Goal: Check status: Check status

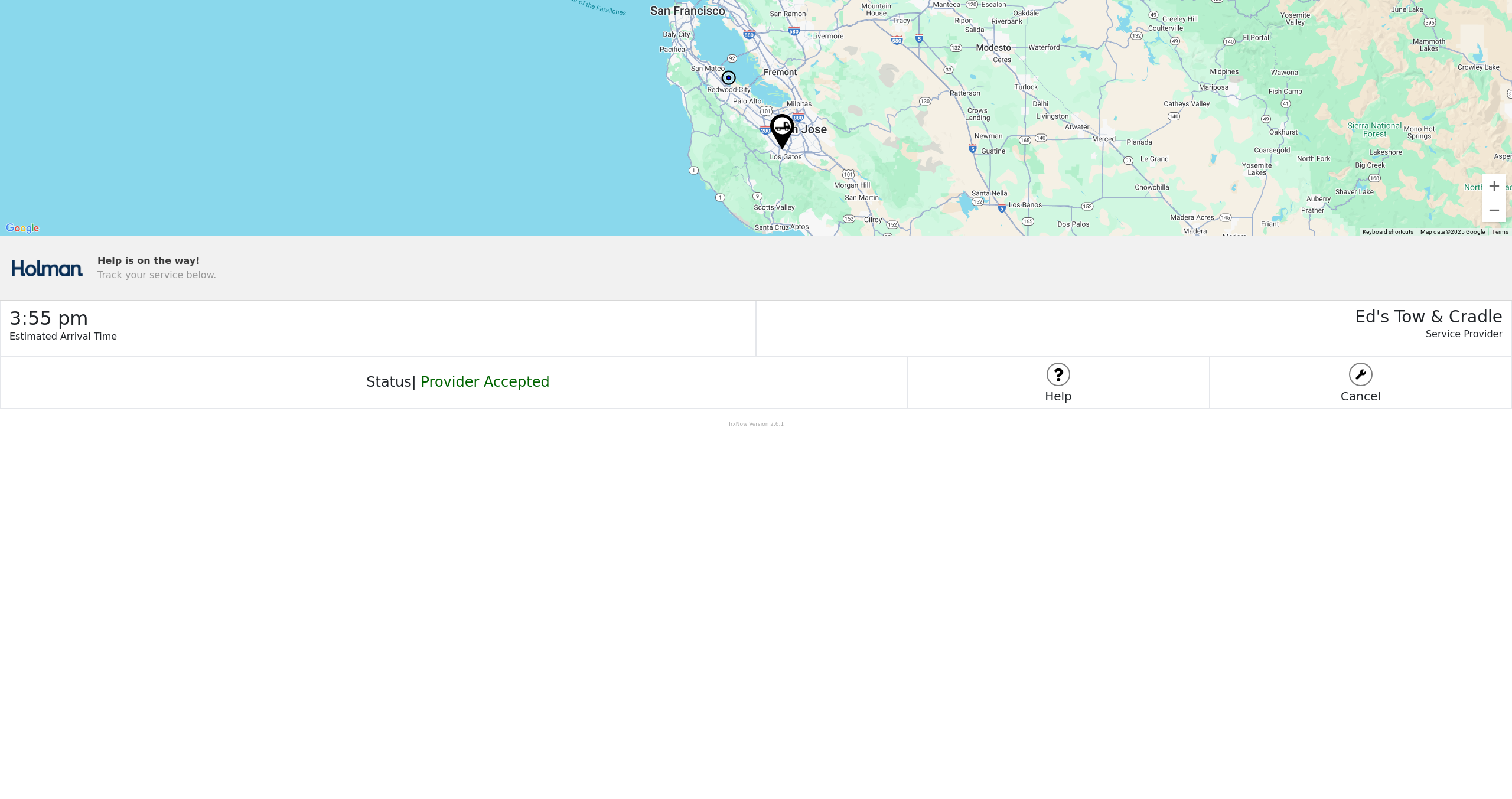
click at [676, 534] on body "← Move left → Move right ↑ Move up ↓ Move down + Zoom in - Zoom out Home Jump l…" at bounding box center [756, 399] width 1512 height 799
click at [29, 319] on h2 "3:55 pm" at bounding box center [382, 315] width 746 height 29
click at [684, 488] on body "← Move left → Move right ↑ Move up ↓ Move down + Zoom in - Zoom out Home Jump l…" at bounding box center [756, 399] width 1512 height 799
click at [681, 497] on body "← Move left → Move right ↑ Move up ↓ Move down + Zoom in - Zoom out Home Jump l…" at bounding box center [756, 399] width 1512 height 799
click at [687, 440] on body "← Move left → Move right ↑ Move up ↓ Move down + Zoom in - Zoom out Home Jump l…" at bounding box center [756, 399] width 1512 height 799
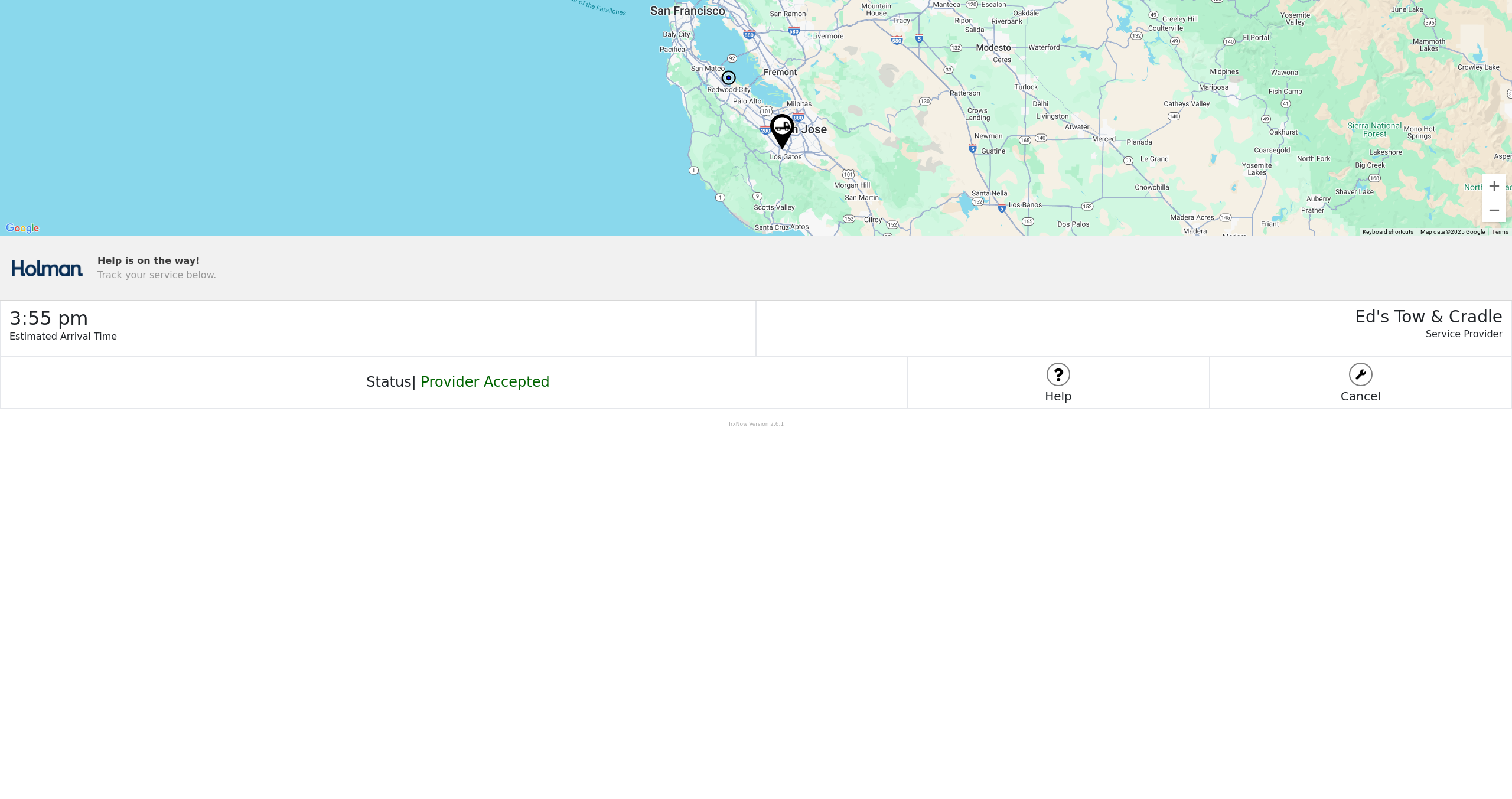
click at [891, 597] on body "← Move left → Move right ↑ Move up ↓ Move down + Zoom in - Zoom out Home Jump l…" at bounding box center [756, 399] width 1512 height 799
click at [738, 576] on body "← Move left → Move right ↑ Move up ↓ Move down + Zoom in - Zoom out Home Jump l…" at bounding box center [756, 399] width 1512 height 799
click at [758, 283] on div "Help is on the way! Track your service below." at bounding box center [795, 268] width 1410 height 40
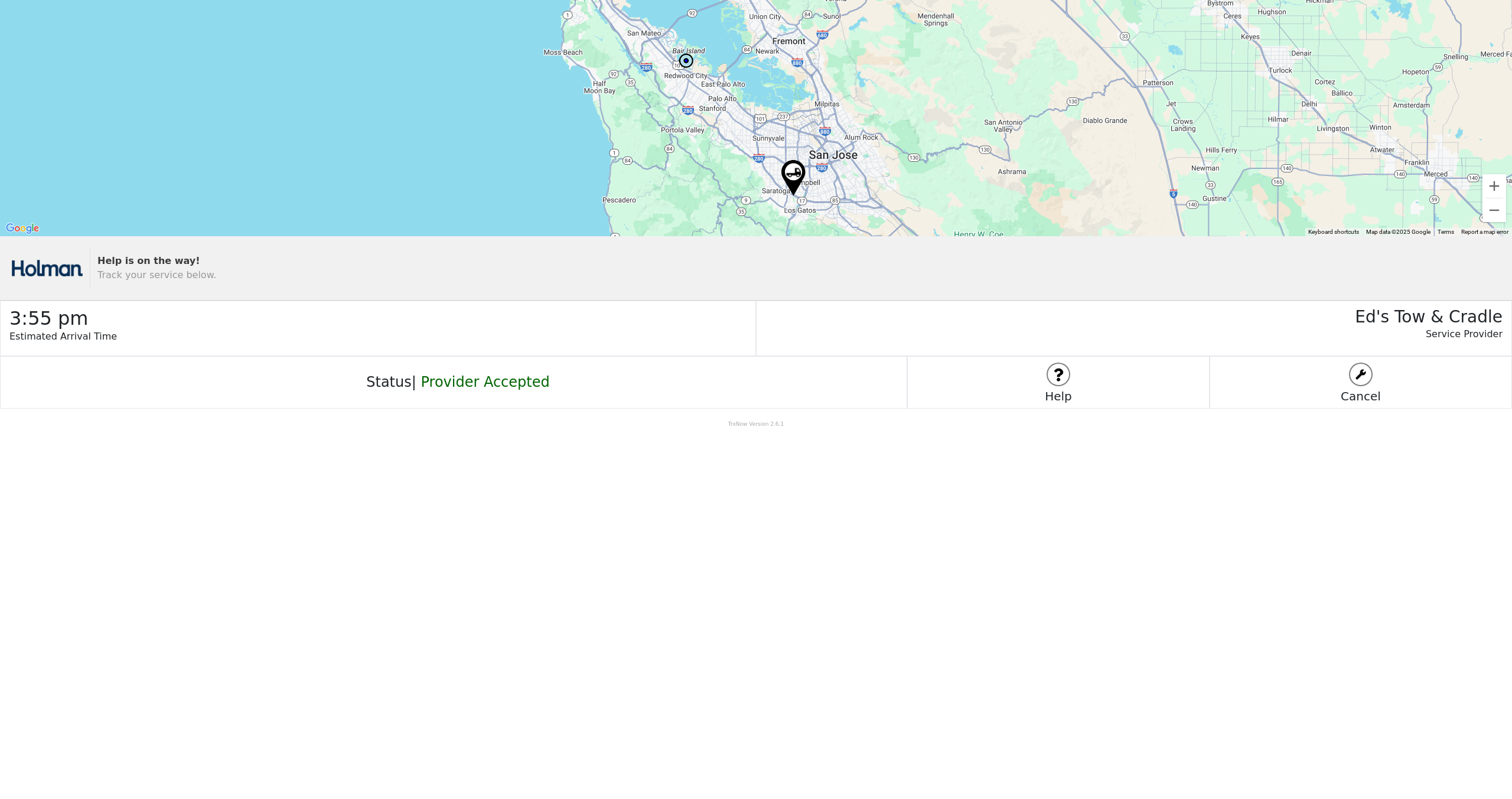
click at [792, 173] on img at bounding box center [793, 178] width 24 height 36
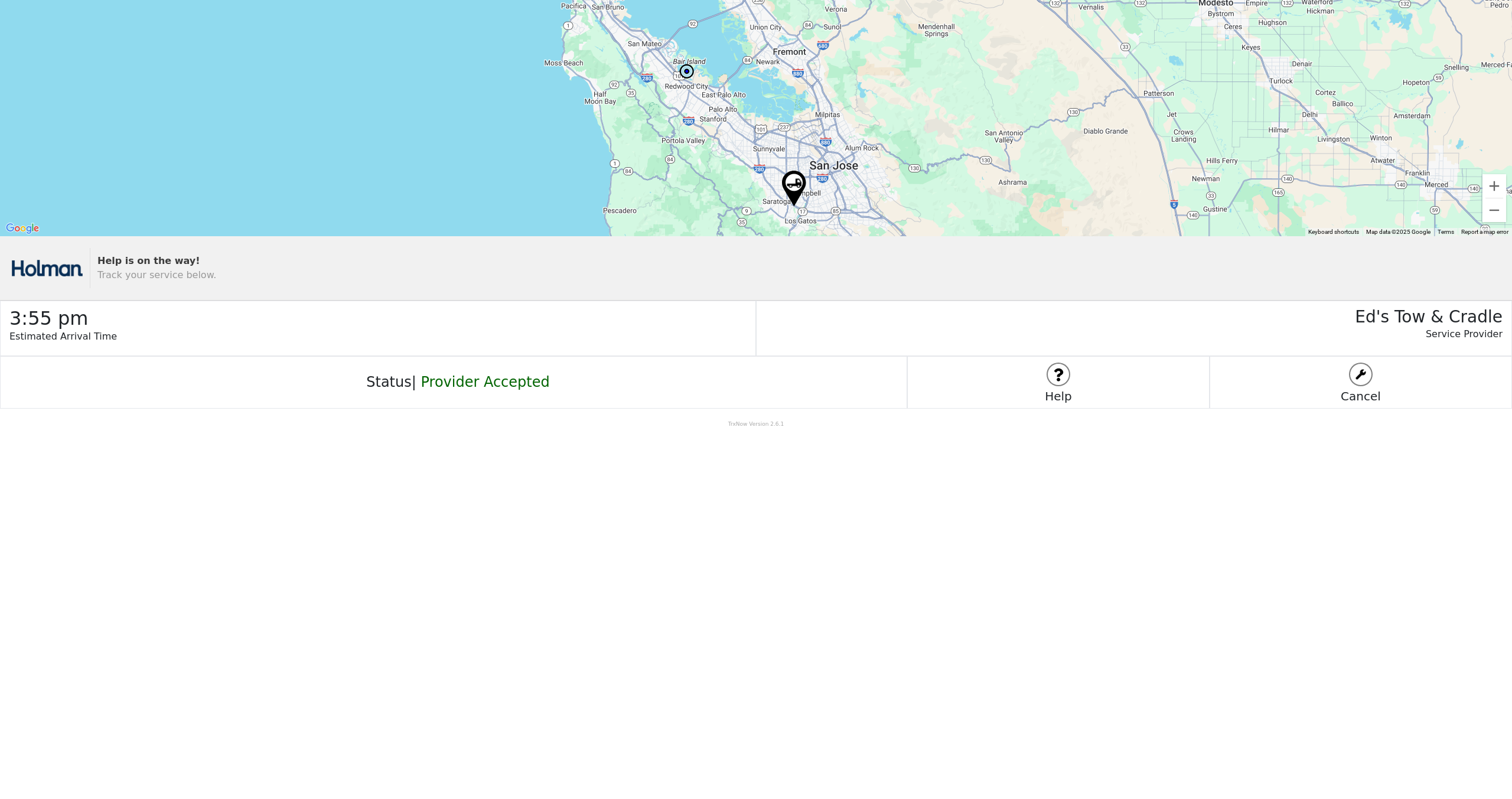
drag, startPoint x: 625, startPoint y: 126, endPoint x: 626, endPoint y: 139, distance: 13.0
click at [626, 139] on div at bounding box center [756, 118] width 1512 height 236
click at [575, 494] on body "← Move left → Move right ↑ Move up ↓ Move down + Zoom in - Zoom out Home Jump l…" at bounding box center [756, 399] width 1512 height 799
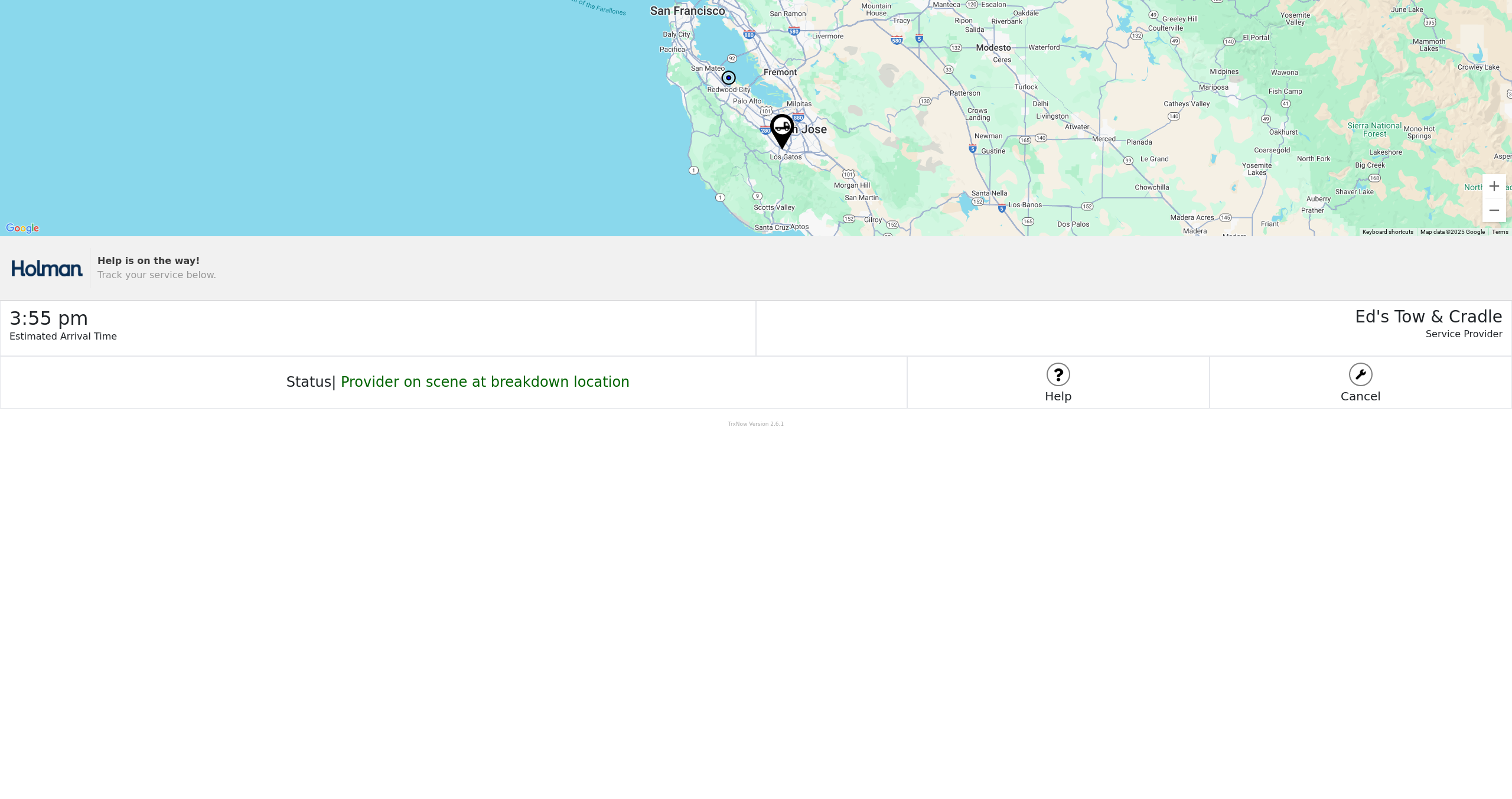
click at [926, 552] on body "← Move left → Move right ↑ Move up ↓ Move down + Zoom in - Zoom out Home Jump l…" at bounding box center [756, 399] width 1512 height 799
click at [908, 577] on body "← Move left → Move right ↑ Move up ↓ Move down + Zoom in - Zoom out Home Jump l…" at bounding box center [756, 399] width 1512 height 799
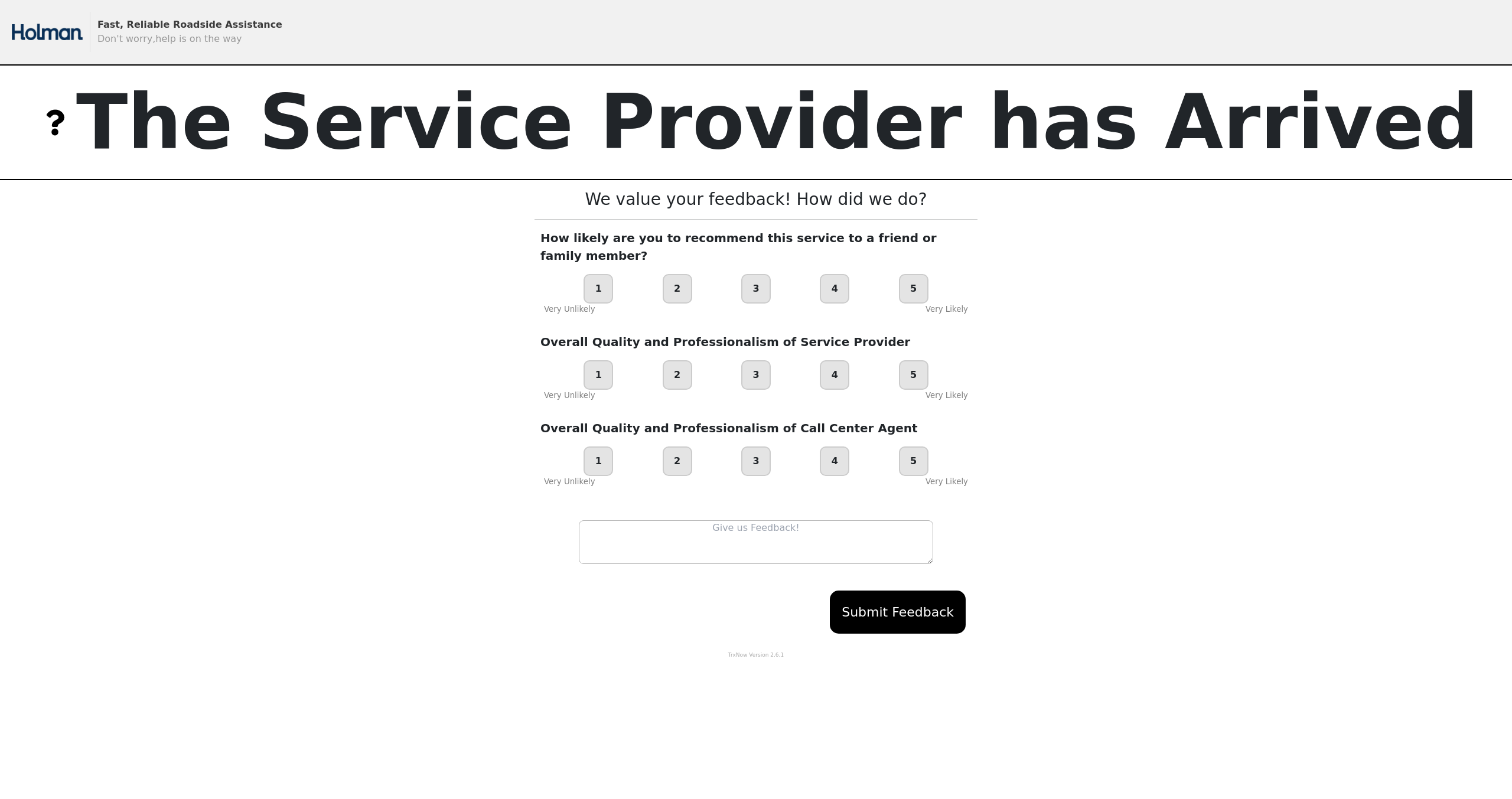
click at [1061, 319] on div "Fast, Reliable Roadside Assistance Don't worry,help is on the way The Service P…" at bounding box center [756, 320] width 1512 height 639
